Goal: Go to known website: Go to known website

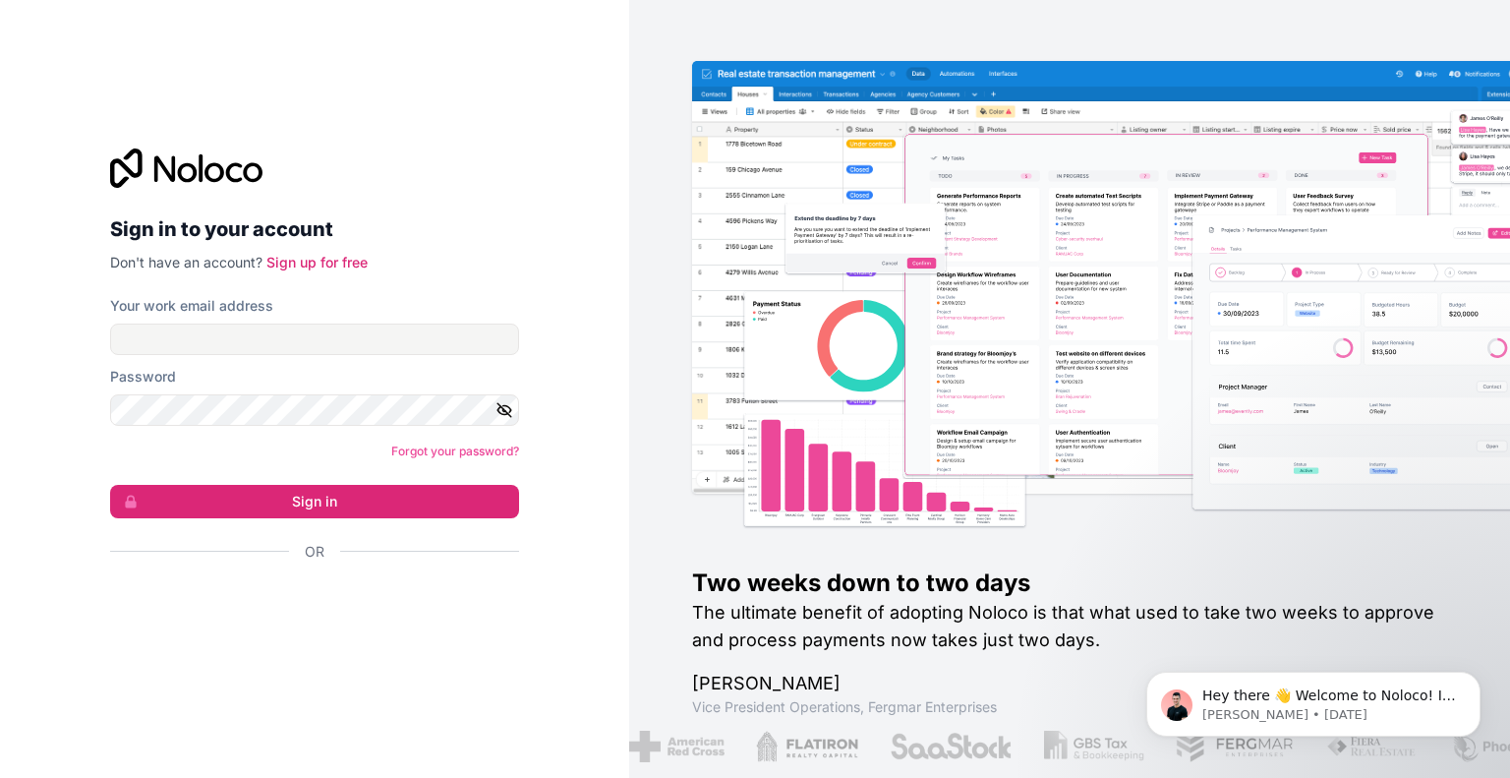
click at [152, 152] on icon at bounding box center [186, 167] width 152 height 39
click at [151, 165] on icon at bounding box center [186, 167] width 152 height 39
click at [130, 167] on icon at bounding box center [186, 167] width 152 height 39
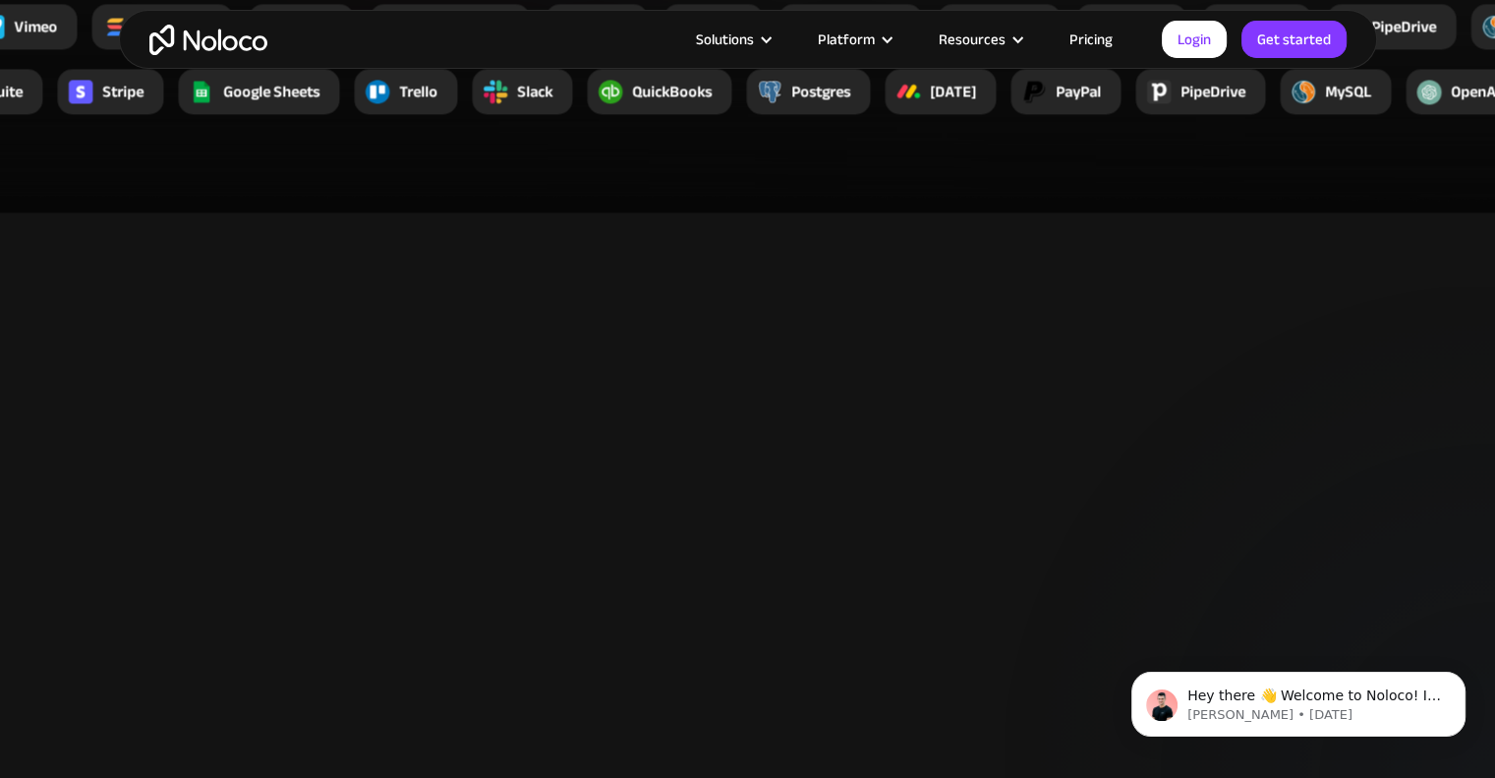
scroll to position [3441, 0]
